Goal: Find specific page/section: Find specific page/section

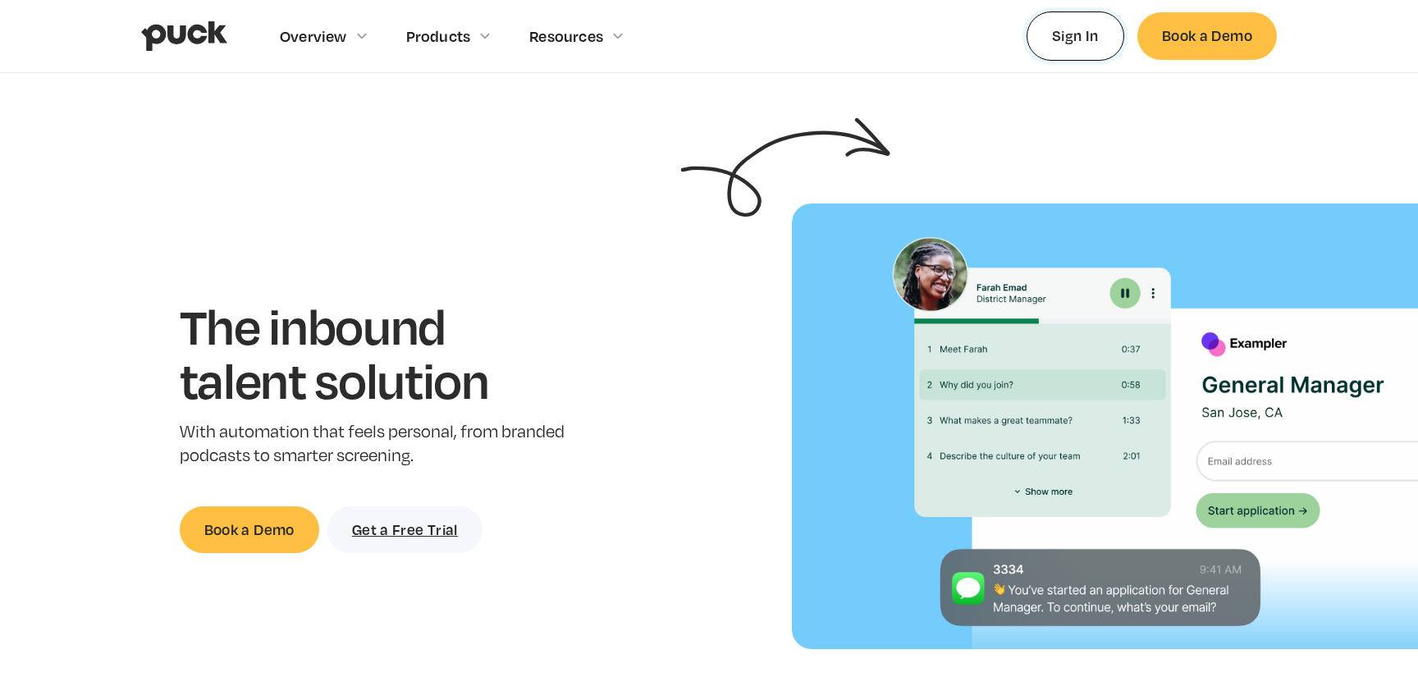
click at [1081, 39] on link "Sign In" at bounding box center [1075, 35] width 98 height 48
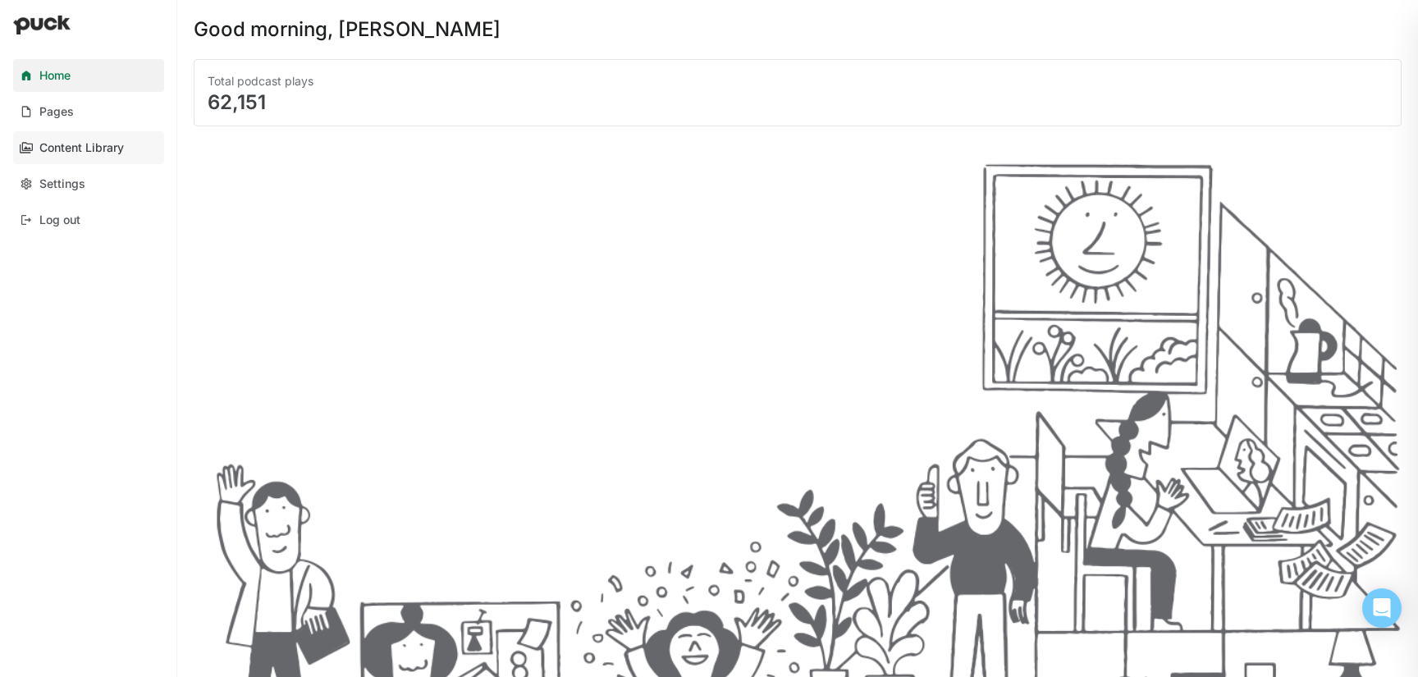
click at [72, 138] on link "Content Library" at bounding box center [88, 147] width 151 height 33
